Goal: Task Accomplishment & Management: Use online tool/utility

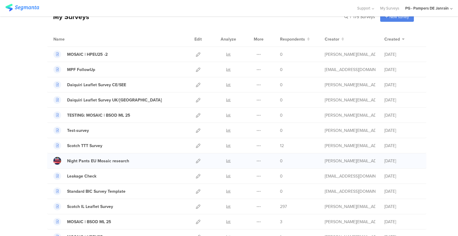
scroll to position [30, 0]
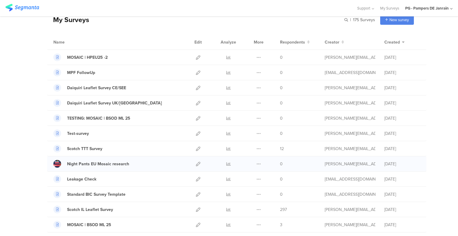
click at [259, 163] on div "Duplicate Export" at bounding box center [258, 163] width 13 height 15
click at [257, 163] on icon at bounding box center [259, 164] width 4 height 4
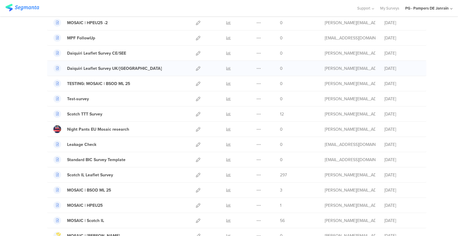
scroll to position [0, 0]
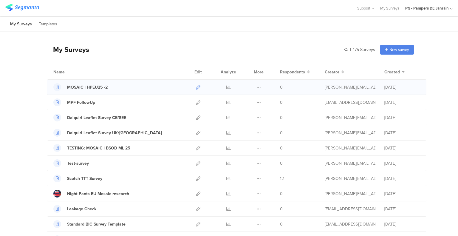
click at [196, 88] on icon at bounding box center [198, 87] width 4 height 4
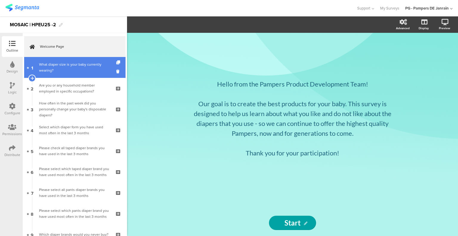
click at [73, 64] on div "What diaper size is your baby currently wearing?" at bounding box center [74, 67] width 71 height 12
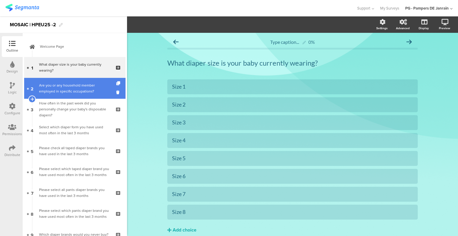
click at [93, 95] on link "2 Are you or any household member employed in specific occupations?" at bounding box center [74, 88] width 101 height 21
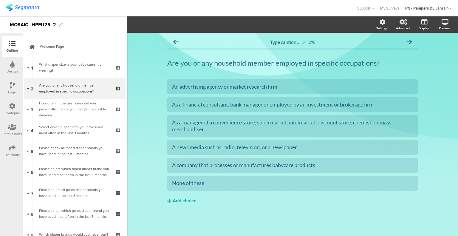
click at [15, 146] on icon at bounding box center [12, 148] width 7 height 7
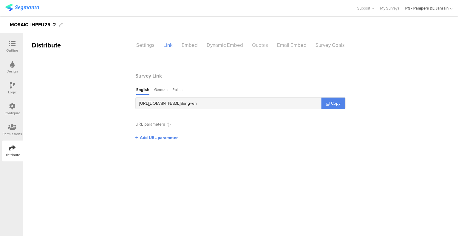
click at [261, 48] on div "Quotas" at bounding box center [260, 45] width 25 height 10
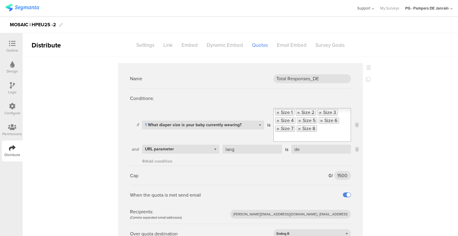
click at [372, 9] on icon at bounding box center [373, 9] width 4 height 4
click at [331, 28] on div "Help Center" at bounding box center [337, 27] width 75 height 13
